Goal: Task Accomplishment & Management: Complete application form

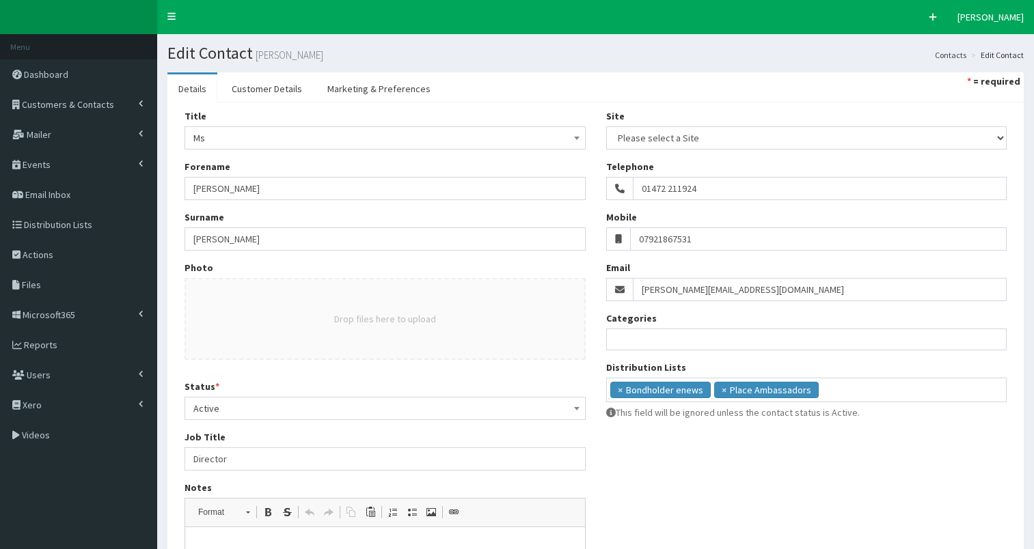
select select
drag, startPoint x: 0, startPoint y: 0, endPoint x: 87, endPoint y: 98, distance: 131.7
click at [87, 98] on span "Customers & Contacts" at bounding box center [68, 104] width 92 height 12
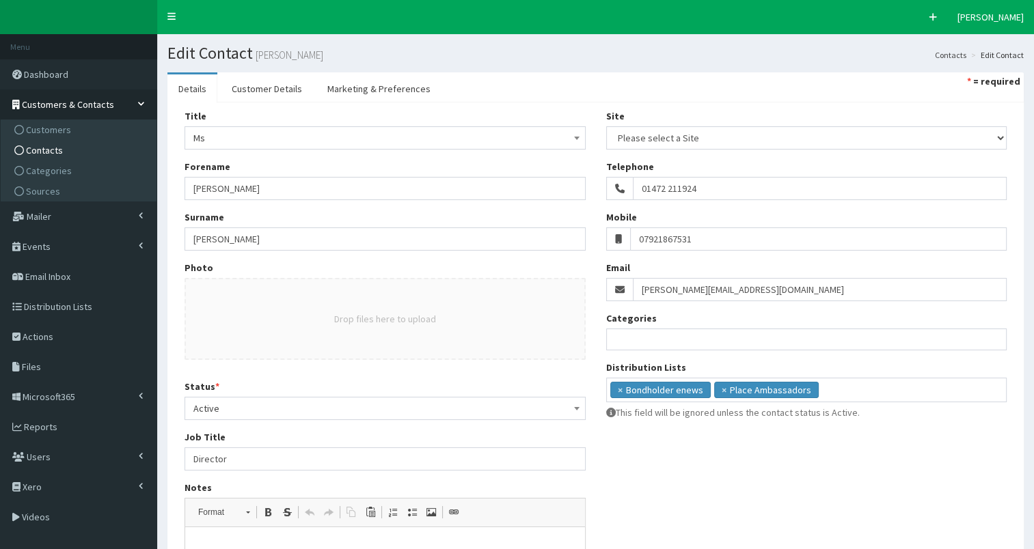
click at [85, 153] on link "Contacts" at bounding box center [80, 150] width 152 height 21
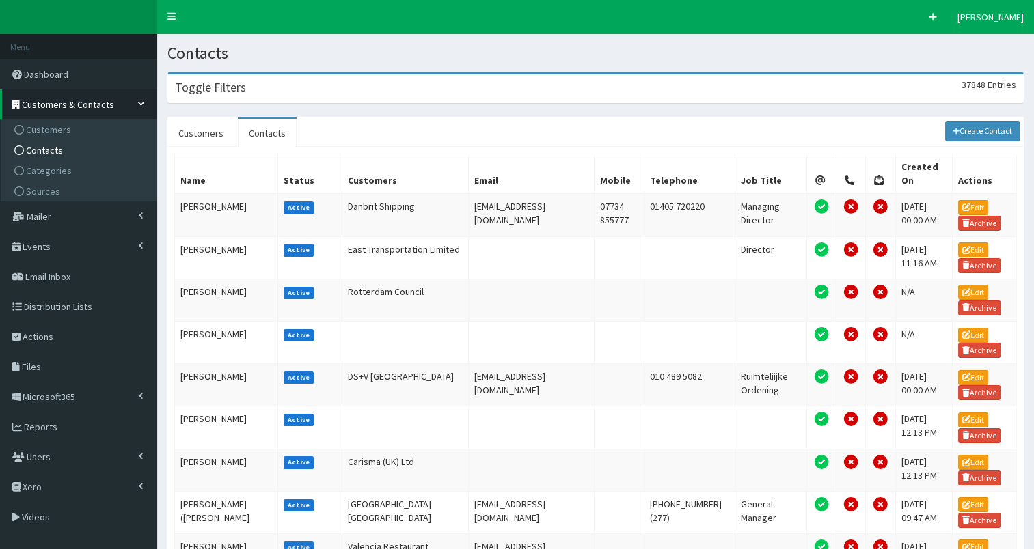
click at [294, 90] on div "Toggle Filters 37848 Entries" at bounding box center [595, 88] width 855 height 28
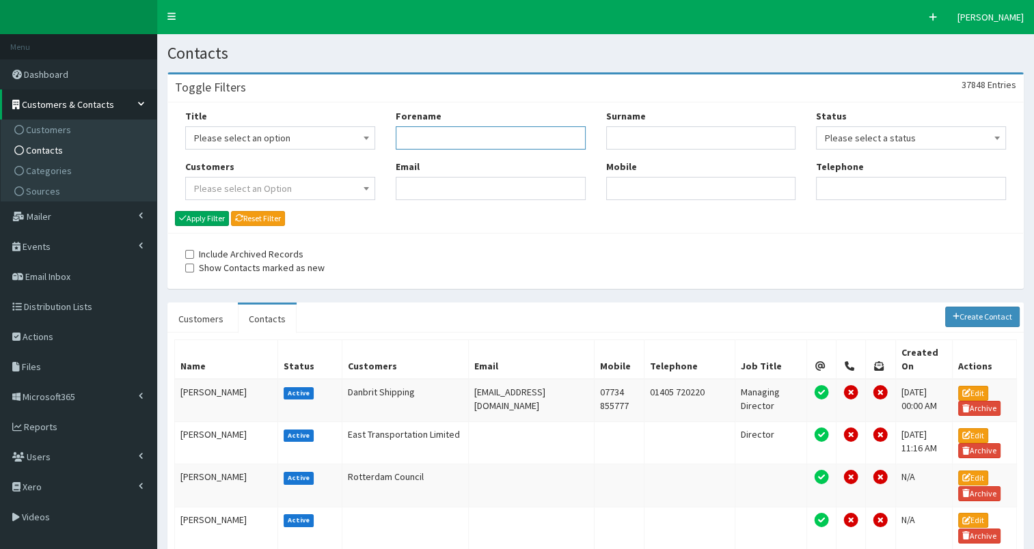
click at [407, 137] on input "Forename" at bounding box center [491, 137] width 190 height 23
type input "marc"
type input "beau"
click at [200, 221] on button "Apply Filter" at bounding box center [202, 218] width 54 height 15
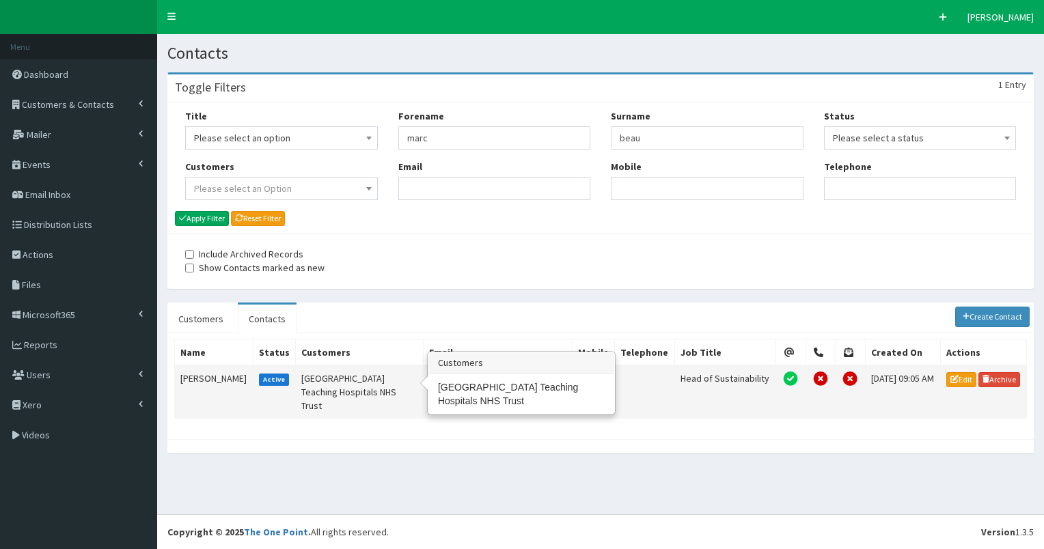
click at [325, 387] on td "Hull University Teaching Hospitals NHS Trust" at bounding box center [360, 392] width 128 height 53
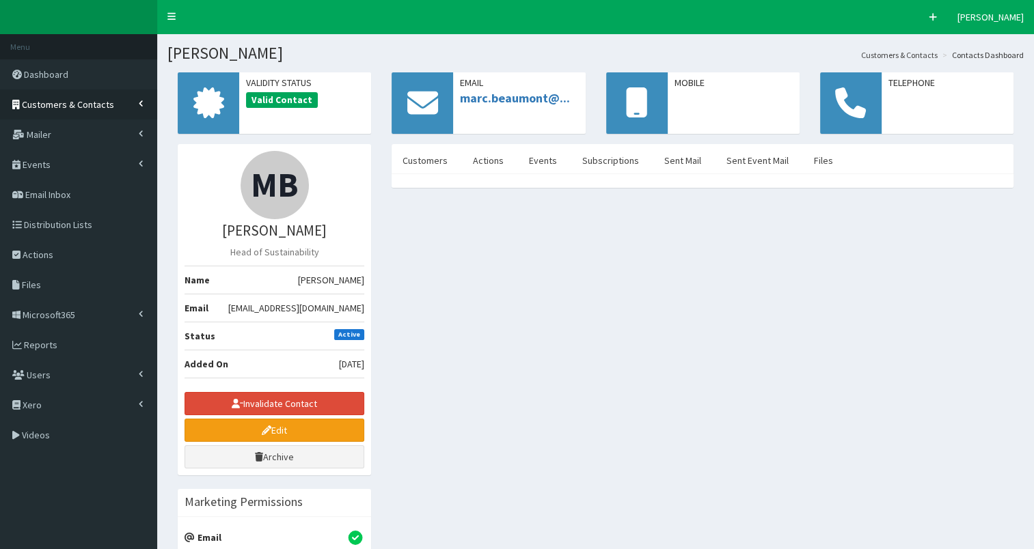
click at [98, 107] on span "Customers & Contacts" at bounding box center [68, 104] width 92 height 12
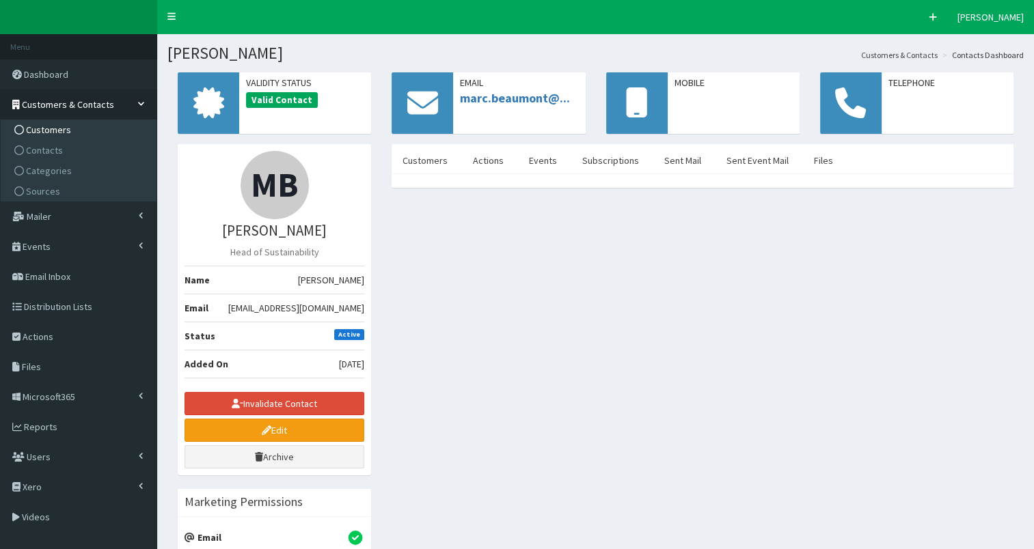
click at [84, 133] on link "Customers" at bounding box center [80, 130] width 152 height 21
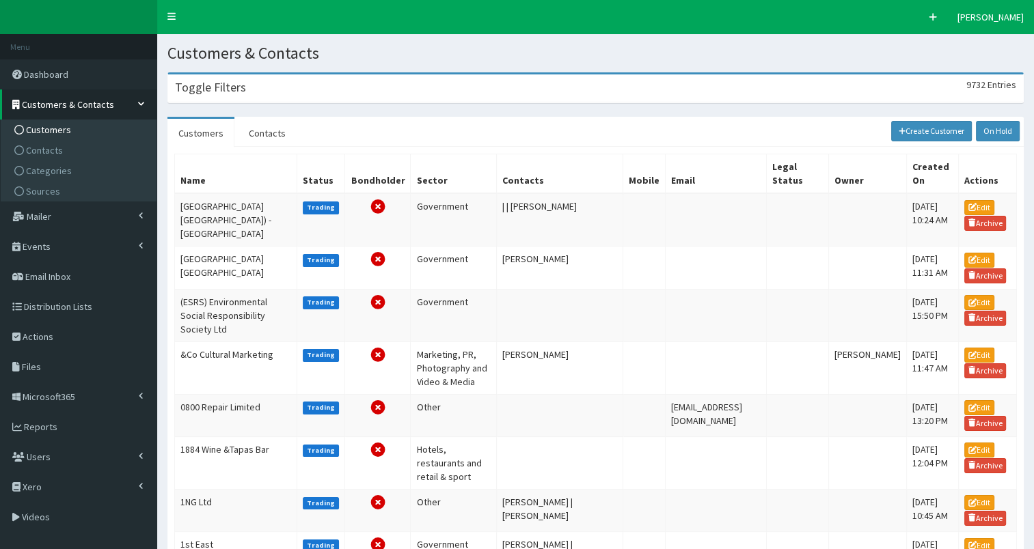
click at [230, 92] on h3 "Toggle Filters" at bounding box center [210, 87] width 71 height 12
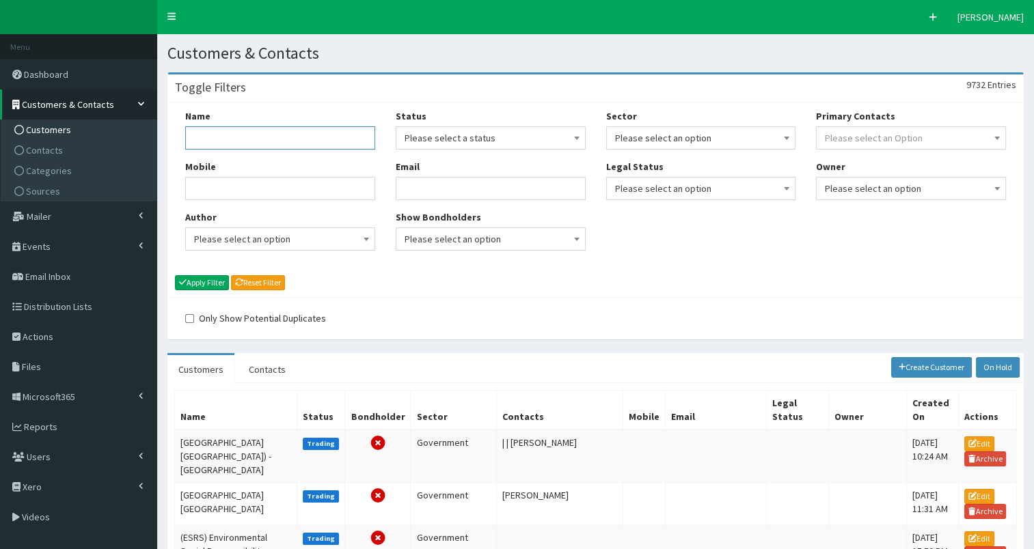
click at [216, 140] on input "Name" at bounding box center [280, 137] width 190 height 23
type input "Hull University Te"
click at [210, 282] on button "Apply Filter" at bounding box center [202, 282] width 54 height 15
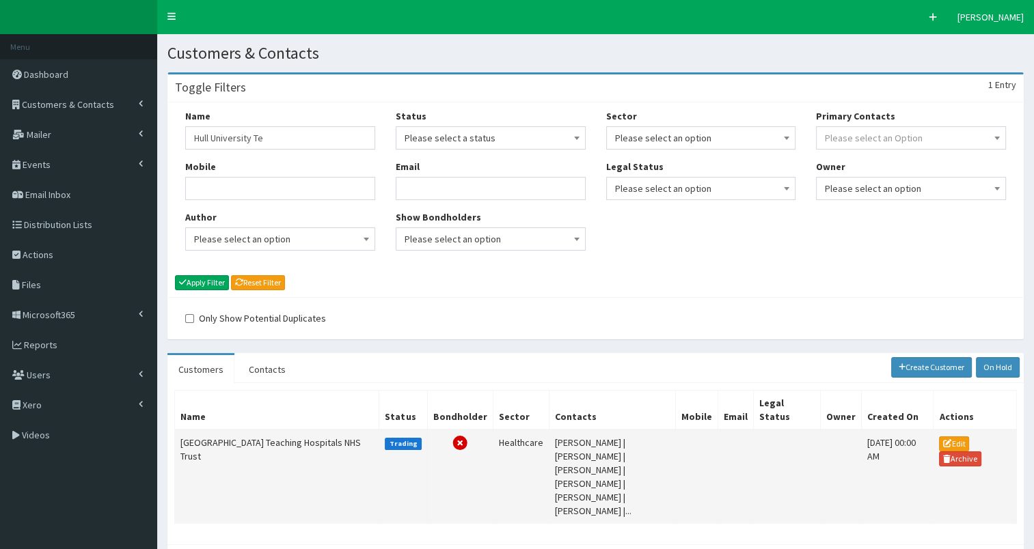
click at [222, 430] on td "Hull University Teaching Hospitals NHS Trust" at bounding box center [277, 477] width 204 height 94
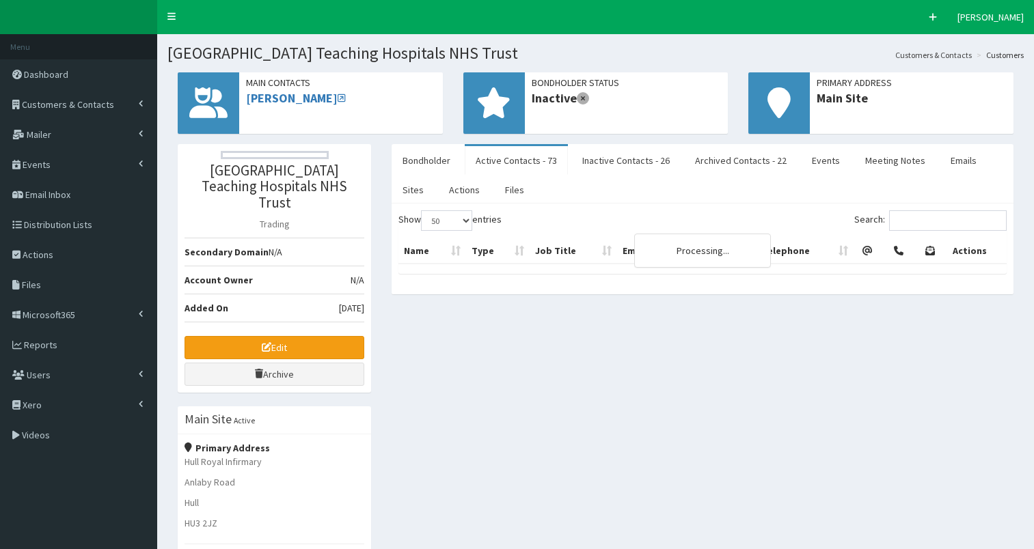
select select "50"
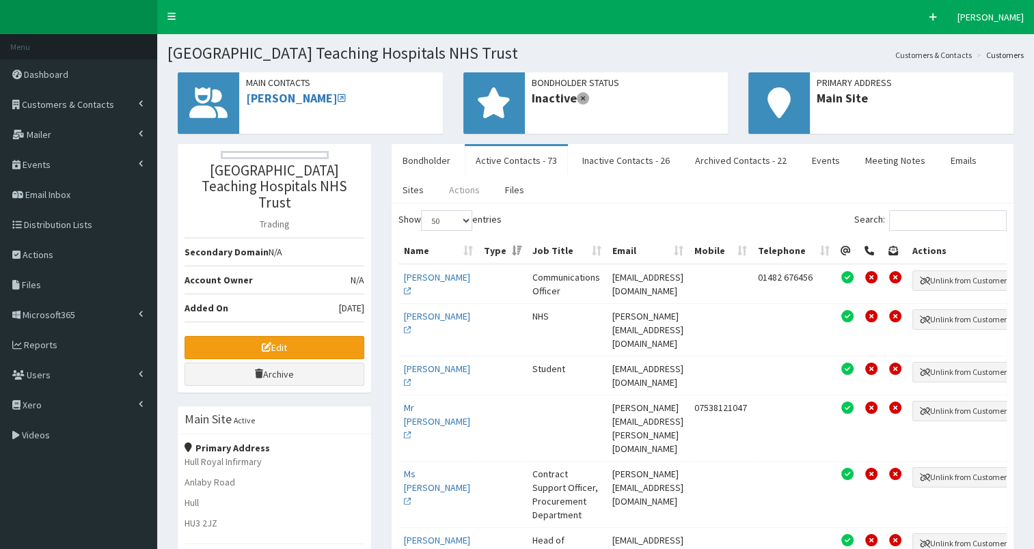
click at [465, 189] on link "Actions" at bounding box center [464, 190] width 53 height 29
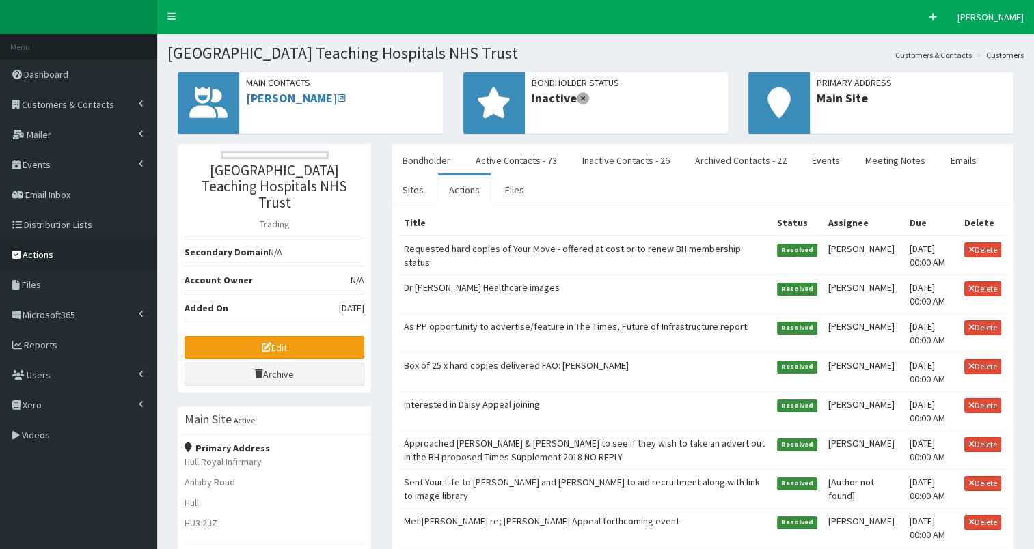
click at [52, 249] on link "Actions" at bounding box center [78, 255] width 157 height 30
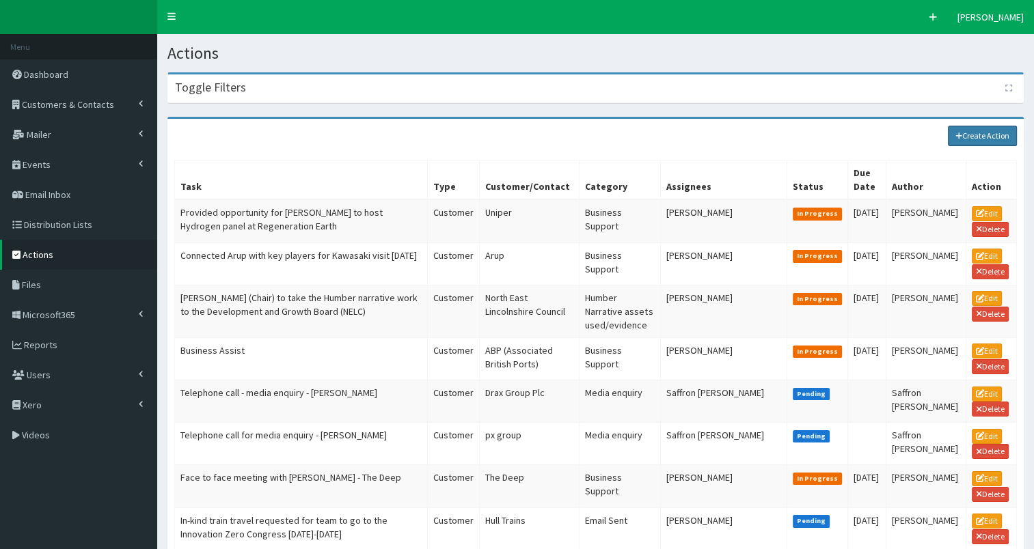
click at [968, 131] on link "Create Action" at bounding box center [983, 136] width 70 height 21
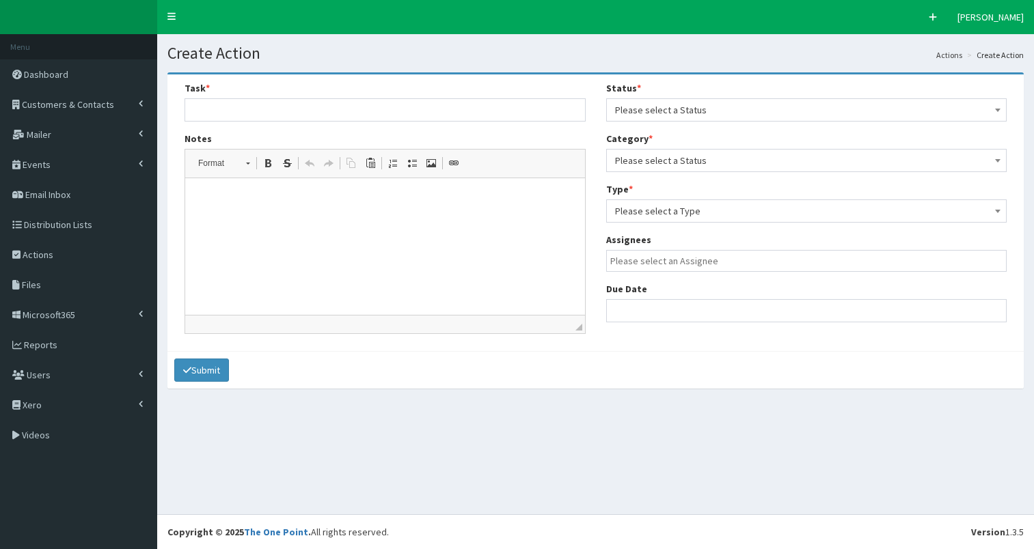
select select
click at [212, 104] on input "text" at bounding box center [385, 109] width 401 height 23
click at [211, 202] on p at bounding box center [385, 199] width 372 height 14
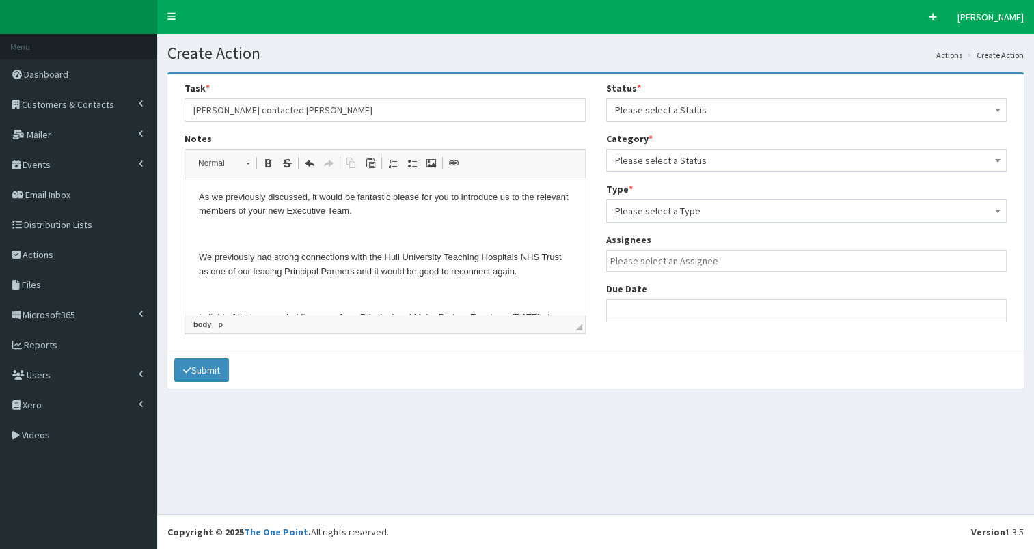
scroll to position [122, 0]
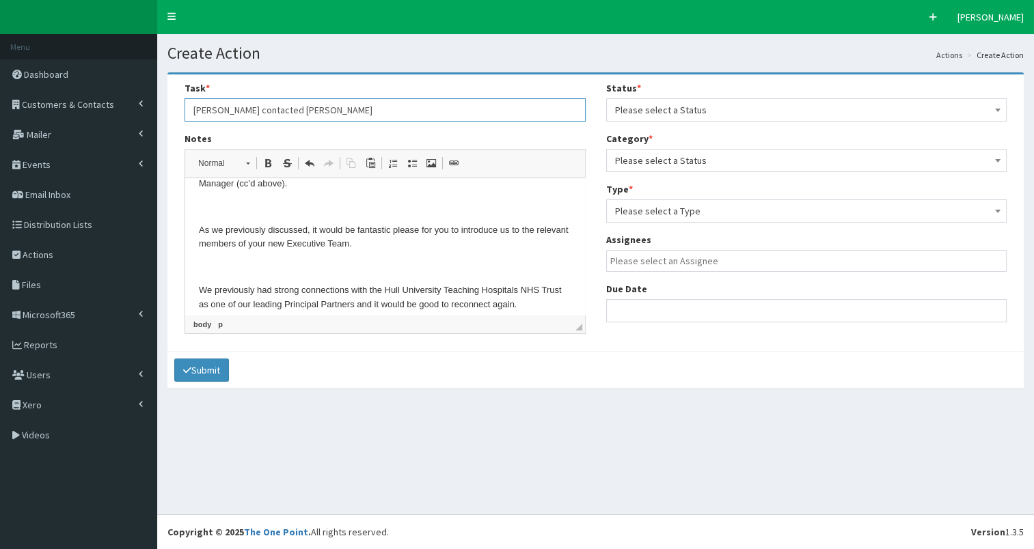
click at [378, 111] on input "Diana contacted Marc Beaumont" at bounding box center [385, 109] width 401 height 23
type input "Diana contacted Marc Beaumont to reconnect re; joining as PPs"
click at [672, 100] on span "Please select a Status" at bounding box center [806, 109] width 383 height 19
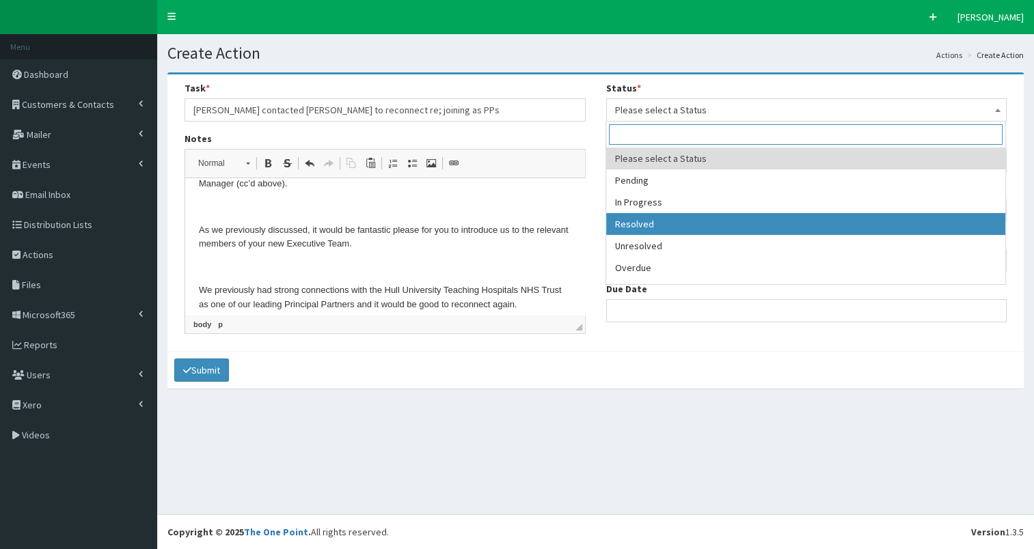
select select "3"
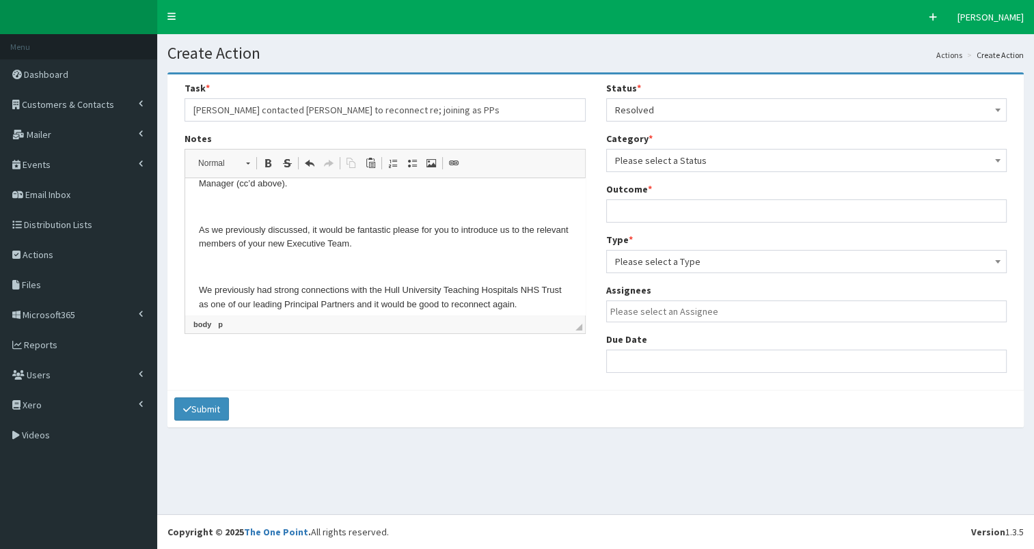
click at [702, 163] on span "Please select a Status" at bounding box center [806, 160] width 383 height 19
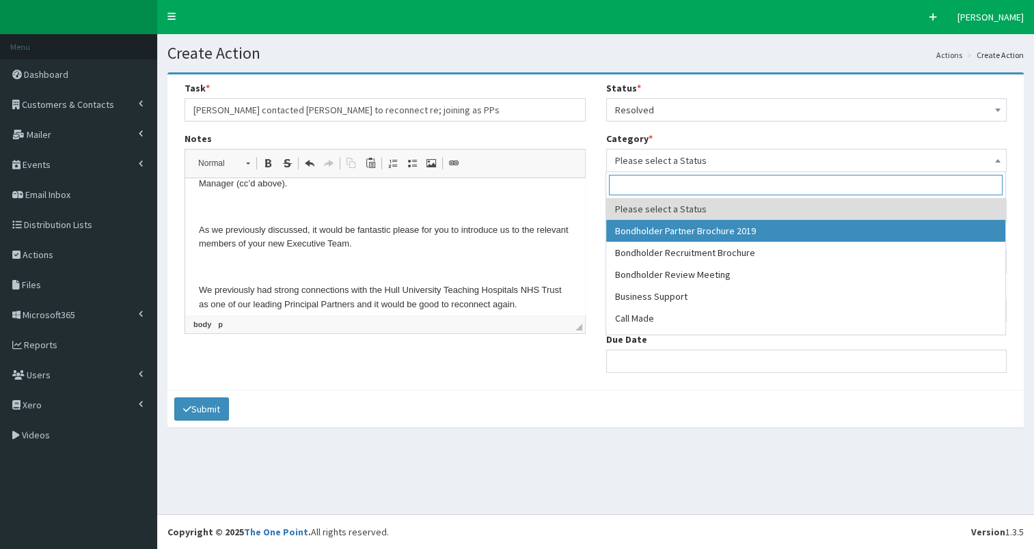
select select "38"
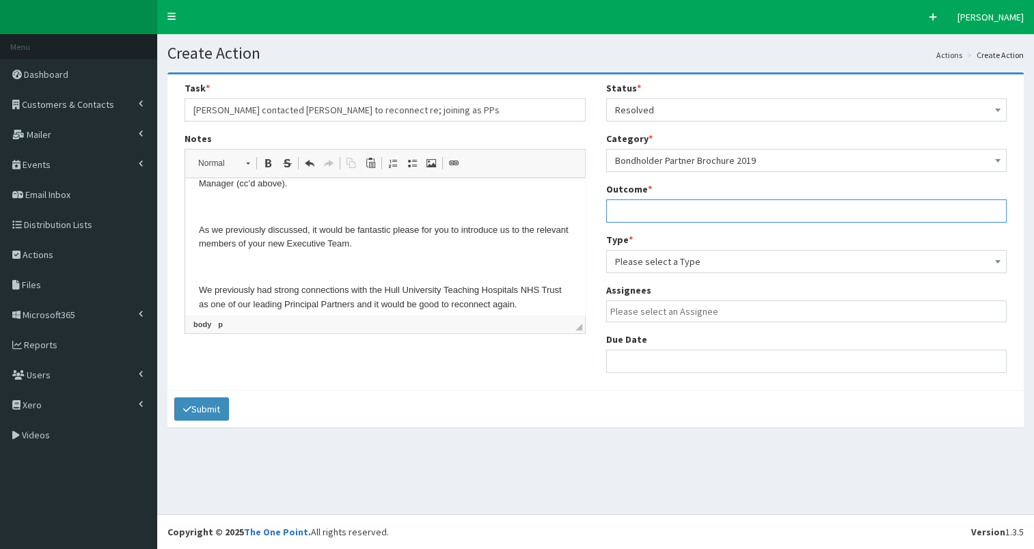
click at [646, 212] on input "text" at bounding box center [806, 211] width 401 height 23
type input "see notes"
click at [657, 260] on span "Please select a Type" at bounding box center [806, 261] width 383 height 19
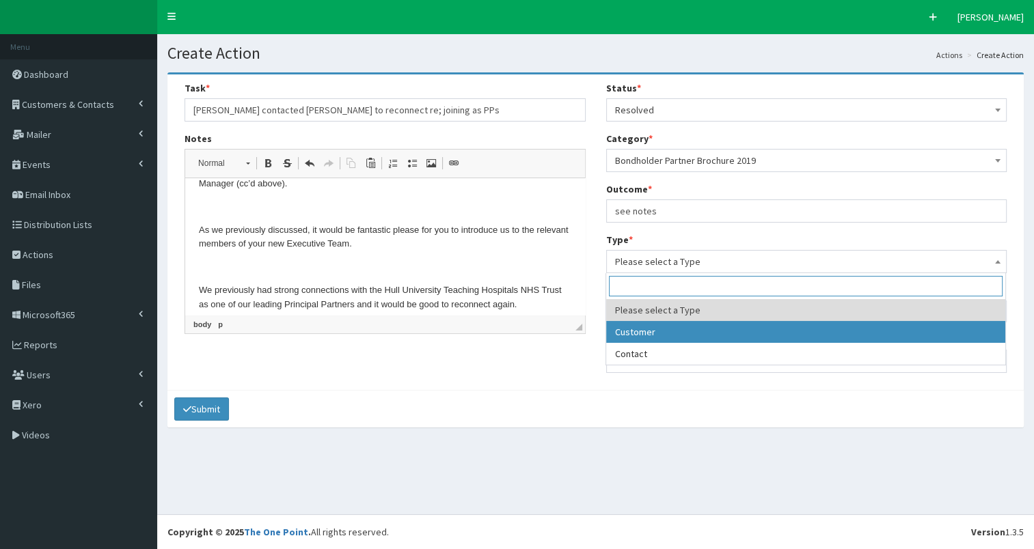
select select "customer"
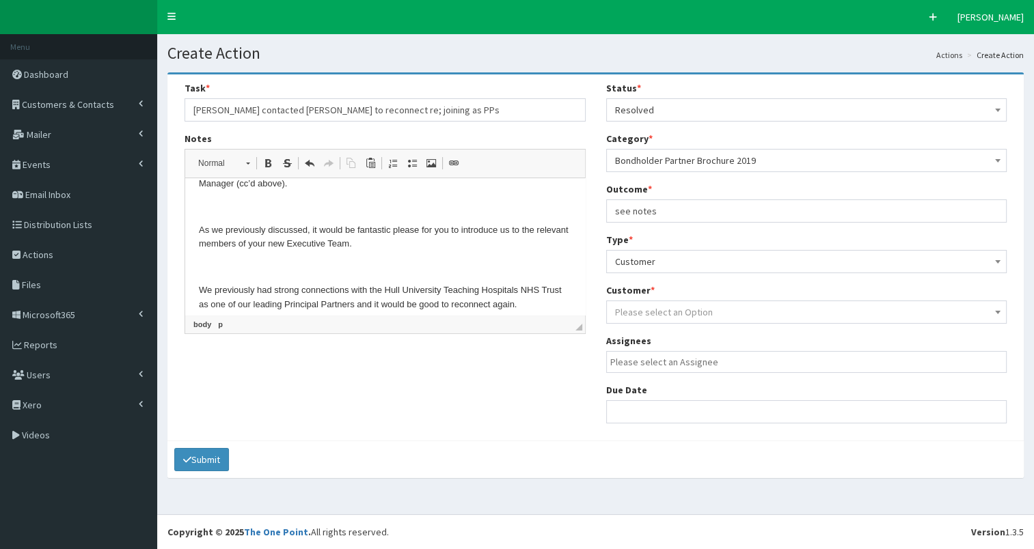
click at [673, 316] on span "Please select an Option" at bounding box center [664, 312] width 98 height 12
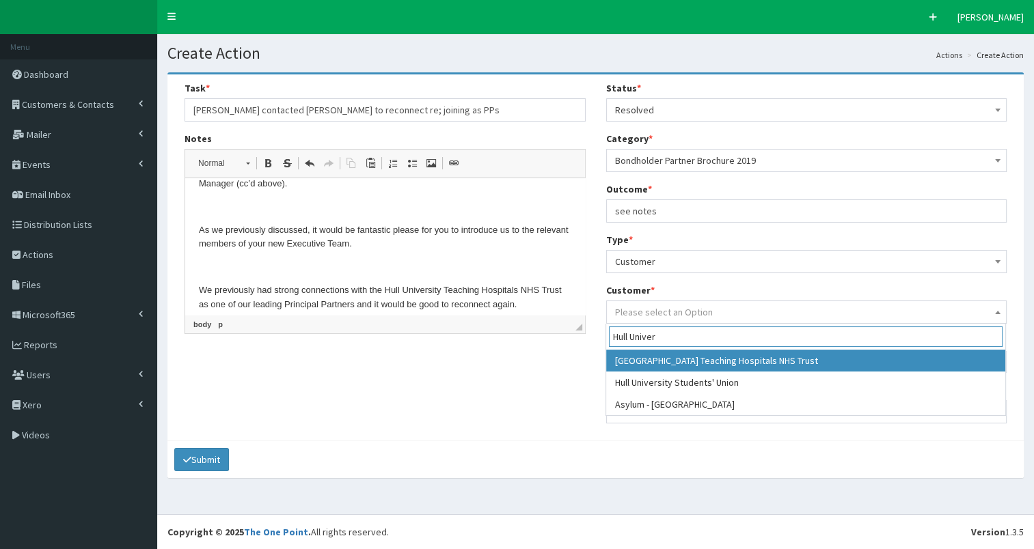
type input "Hull Univer"
select select "275"
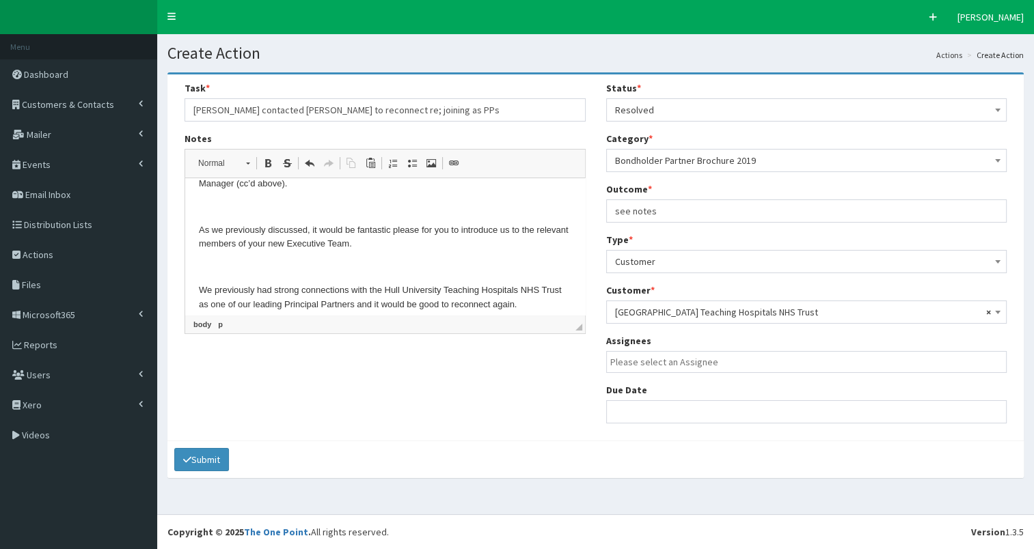
click at [668, 368] on input "search" at bounding box center [810, 362] width 400 height 14
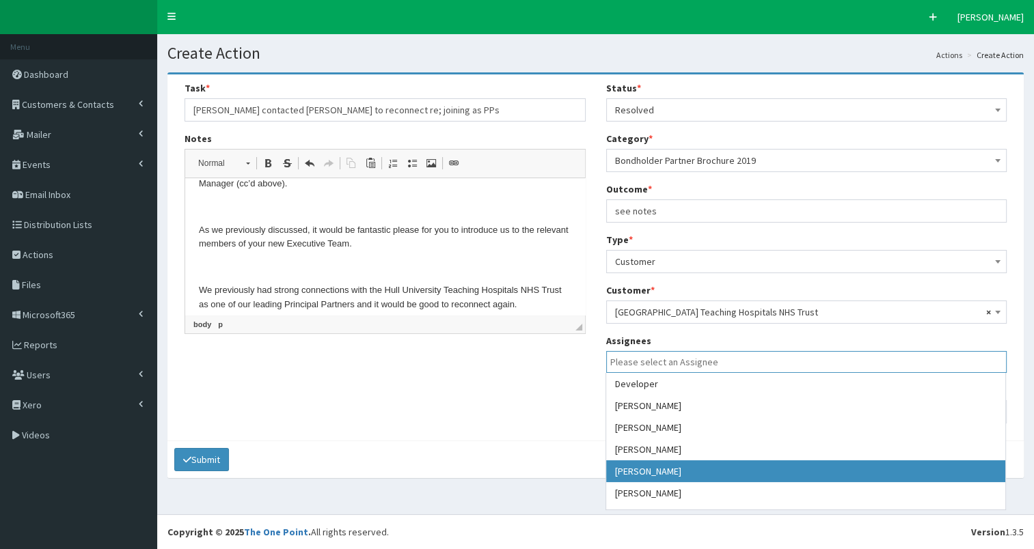
select select "7"
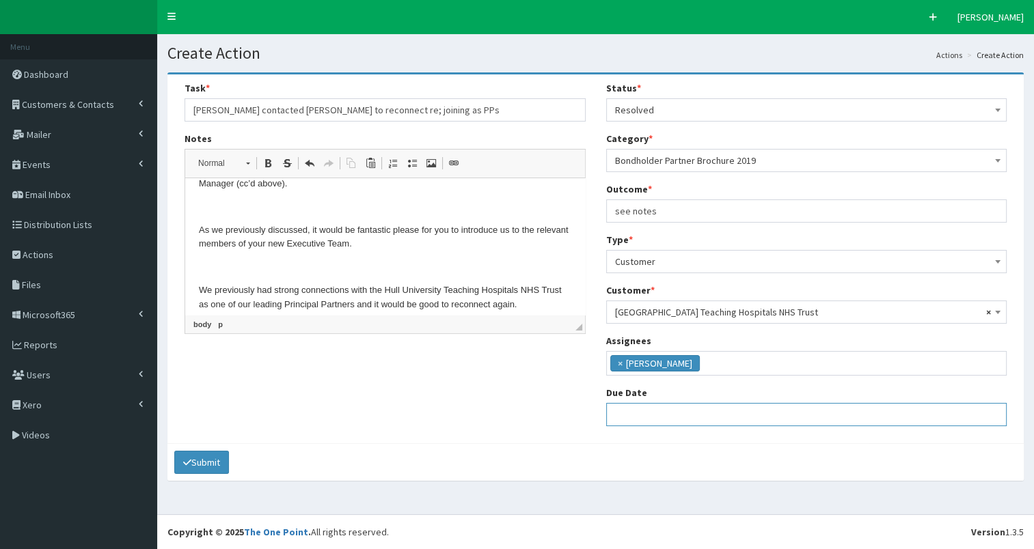
click at [662, 416] on input "text" at bounding box center [806, 414] width 401 height 23
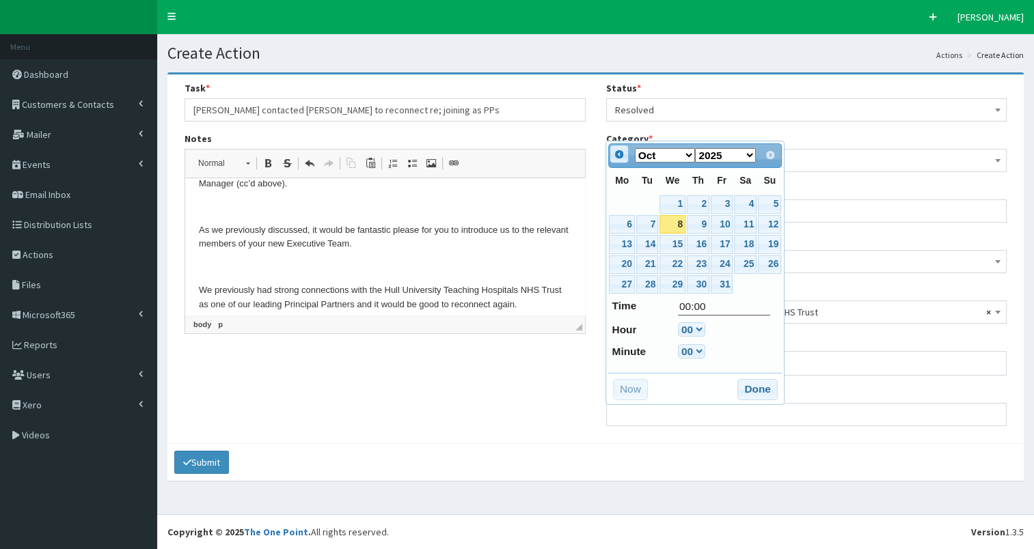
click at [620, 156] on span "Prev" at bounding box center [619, 154] width 11 height 11
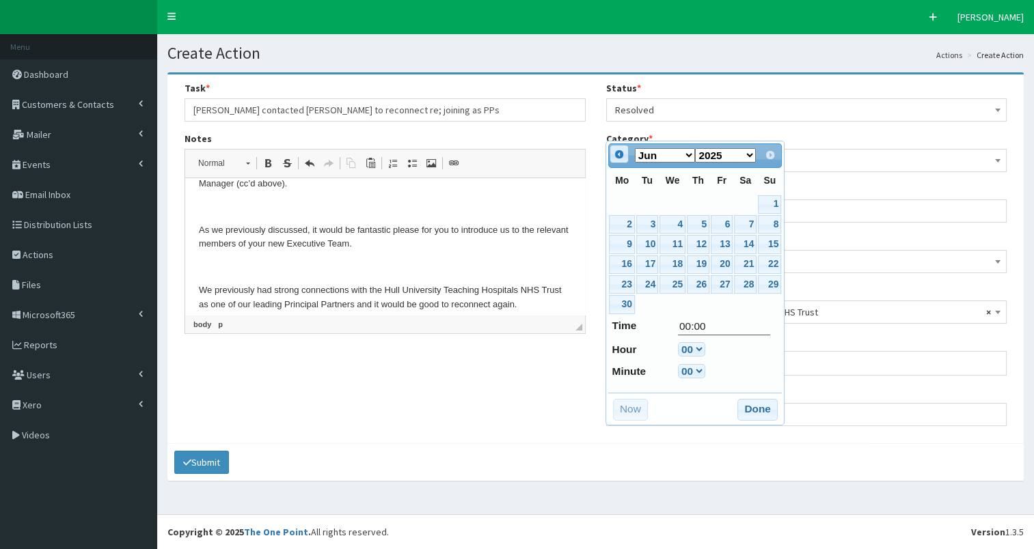
click at [620, 156] on span "Prev" at bounding box center [619, 154] width 11 height 11
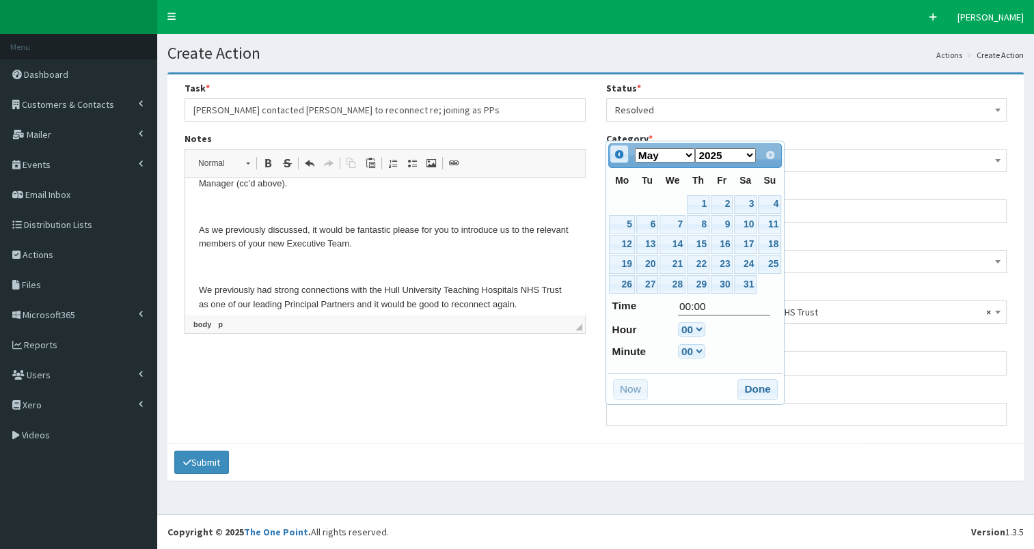
click at [620, 156] on span "Prev" at bounding box center [619, 154] width 11 height 11
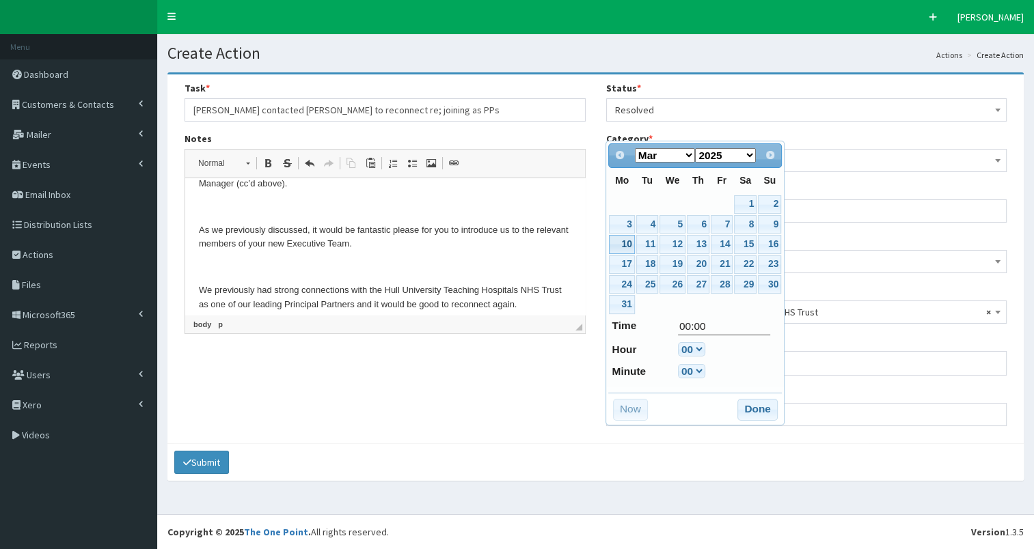
click at [625, 243] on link "10" at bounding box center [621, 244] width 25 height 18
type input "10-03-2025 00:00"
click at [767, 404] on button "Done" at bounding box center [757, 410] width 40 height 22
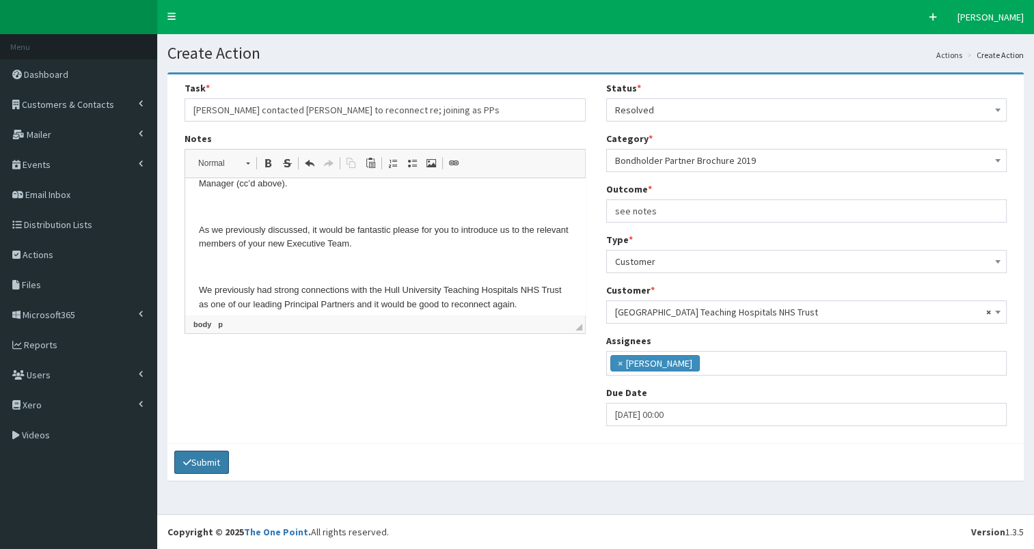
click at [213, 459] on button "Submit" at bounding box center [201, 462] width 55 height 23
